Goal: Transaction & Acquisition: Subscribe to service/newsletter

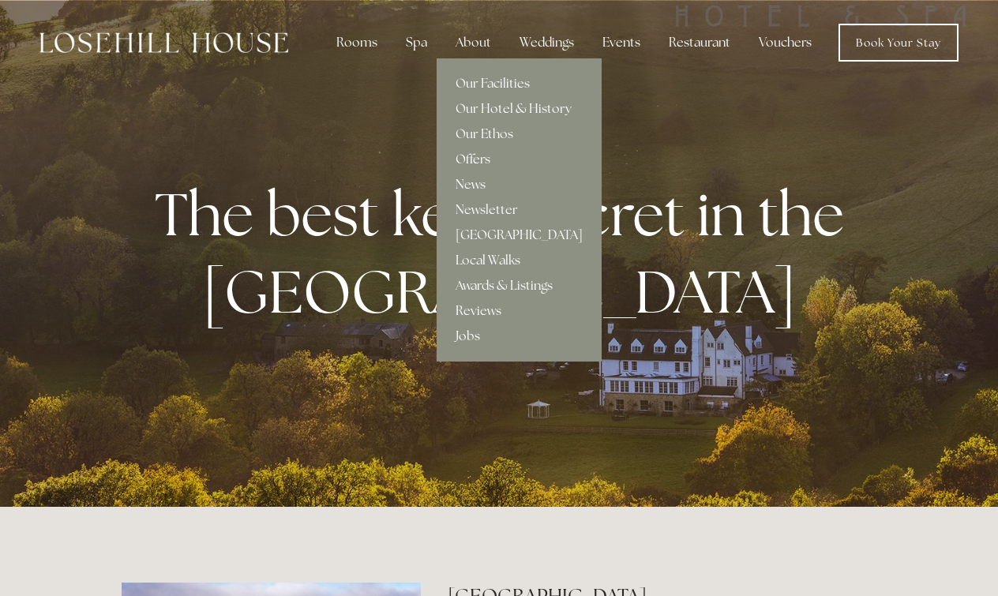
click at [470, 153] on link "Offers" at bounding box center [518, 159] width 165 height 25
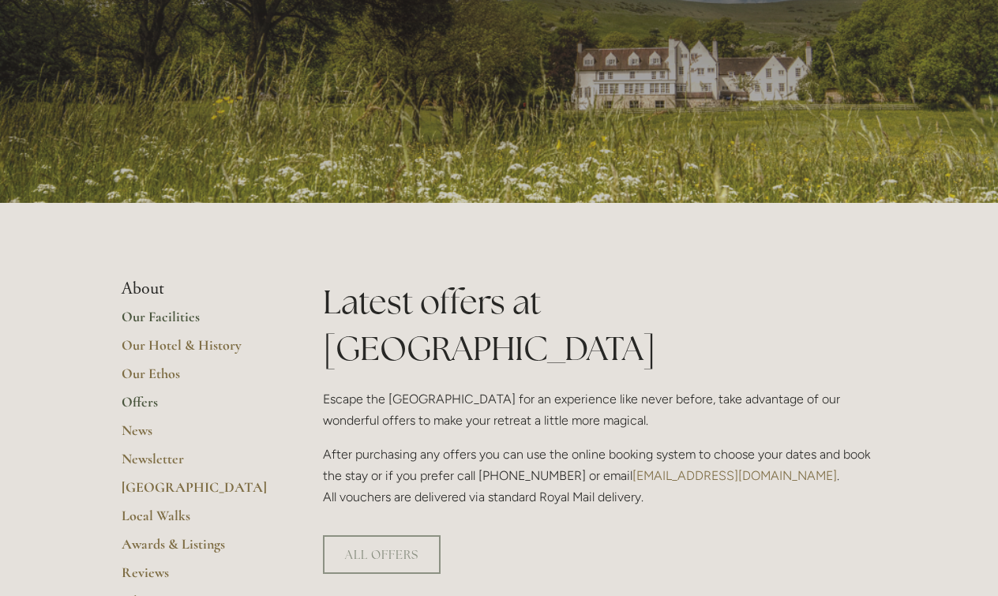
scroll to position [132, 0]
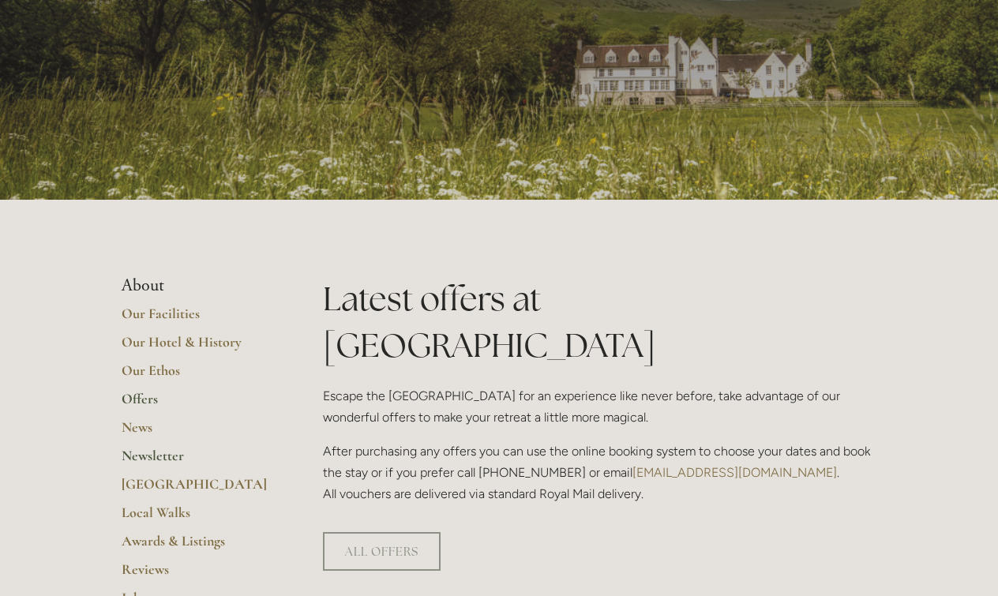
click at [158, 450] on link "Newsletter" at bounding box center [197, 461] width 151 height 28
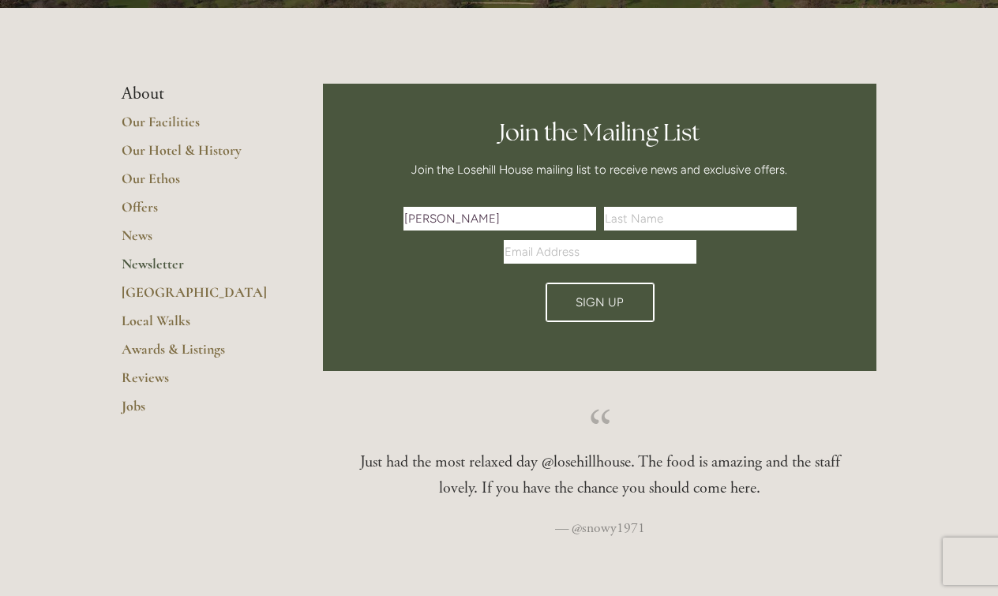
scroll to position [327, 0]
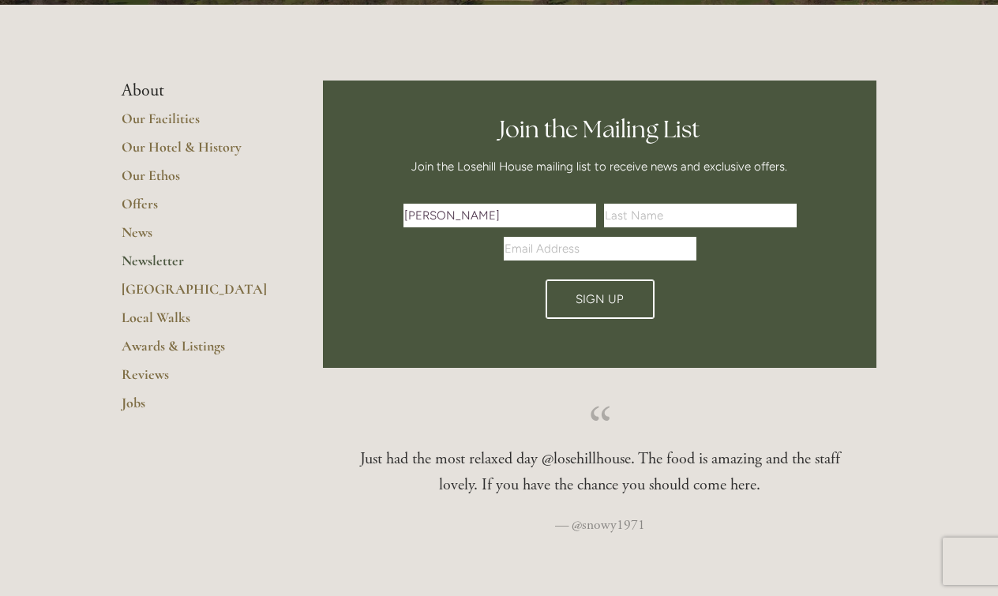
type input "[PERSON_NAME]"
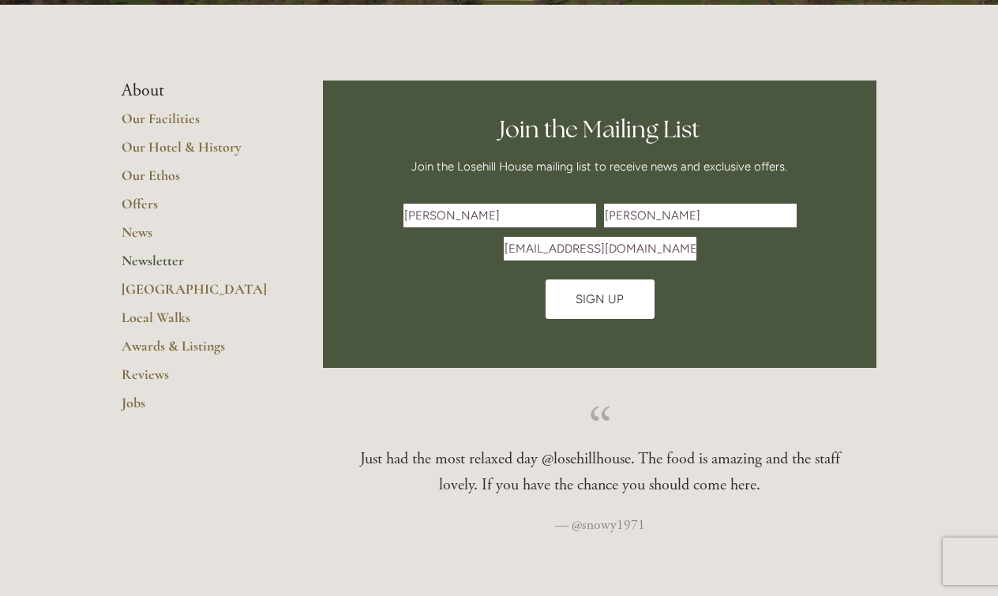
type input "[EMAIL_ADDRESS][DOMAIN_NAME]"
click at [575, 294] on span "Sign Up" at bounding box center [599, 299] width 48 height 14
